Goal: Task Accomplishment & Management: Complete application form

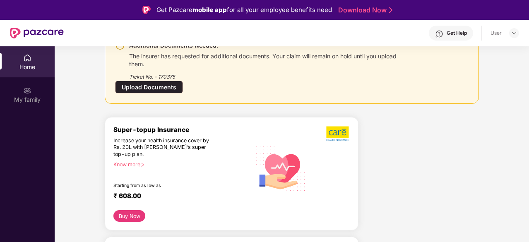
scroll to position [41, 0]
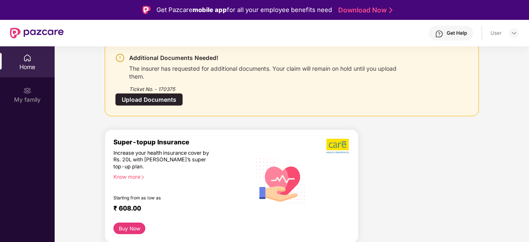
click at [153, 101] on div "Upload Documents" at bounding box center [149, 99] width 68 height 13
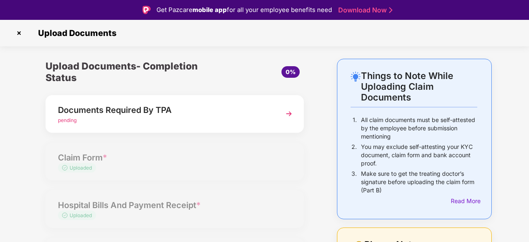
click at [288, 110] on img at bounding box center [288, 113] width 15 height 15
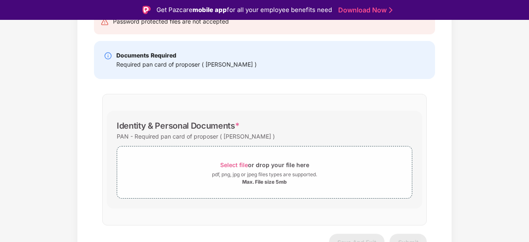
scroll to position [113, 0]
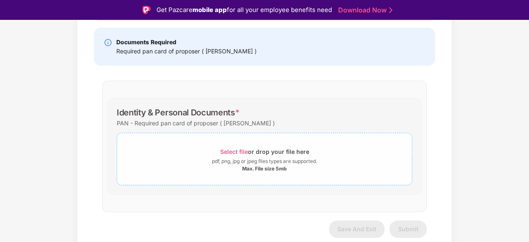
click at [237, 149] on span "Select file" at bounding box center [234, 151] width 28 height 7
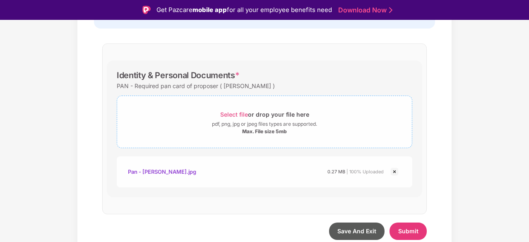
scroll to position [153, 0]
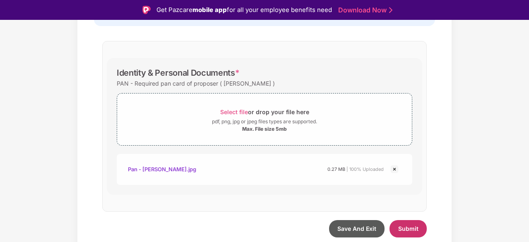
click at [415, 228] on span "Submit" at bounding box center [408, 228] width 20 height 7
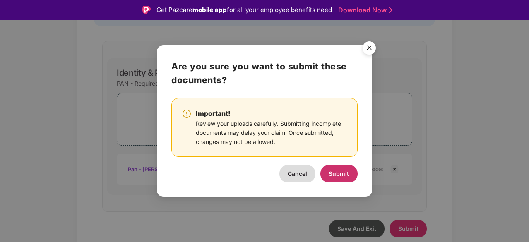
click at [343, 172] on span "Submit" at bounding box center [338, 173] width 20 height 7
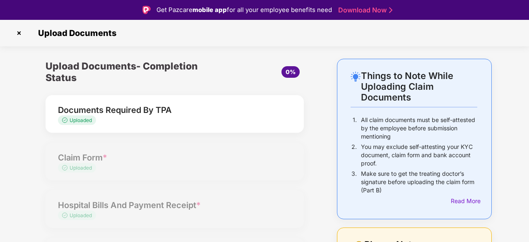
click at [154, 105] on div "Documents Required By TPA" at bounding box center [165, 109] width 214 height 13
click at [291, 116] on div "Documents Required By TPA Uploaded" at bounding box center [175, 114] width 258 height 38
click at [19, 33] on img at bounding box center [18, 32] width 13 height 13
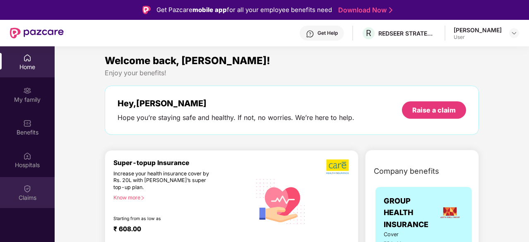
click at [23, 184] on div at bounding box center [27, 188] width 8 height 8
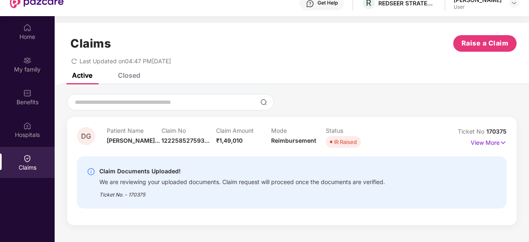
scroll to position [41, 0]
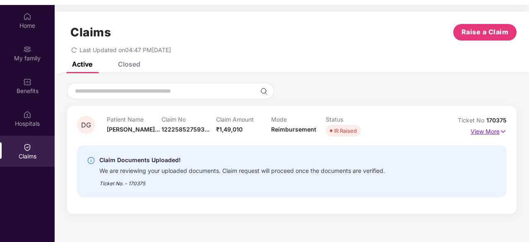
click at [490, 133] on p "View More" at bounding box center [488, 130] width 36 height 11
